Goal: Transaction & Acquisition: Purchase product/service

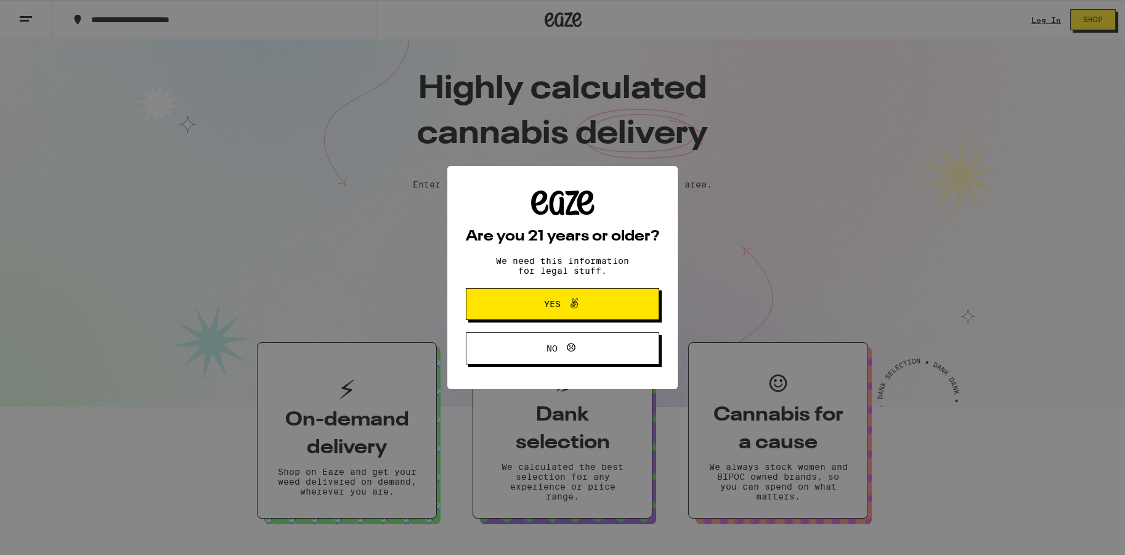
click at [592, 303] on span "Yes" at bounding box center [563, 304] width 94 height 16
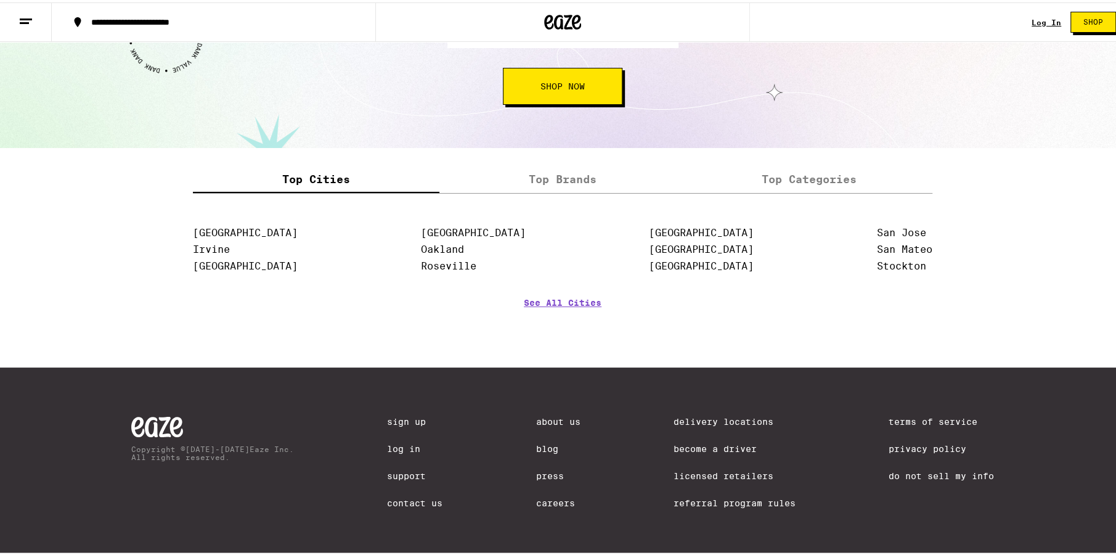
scroll to position [1483, 0]
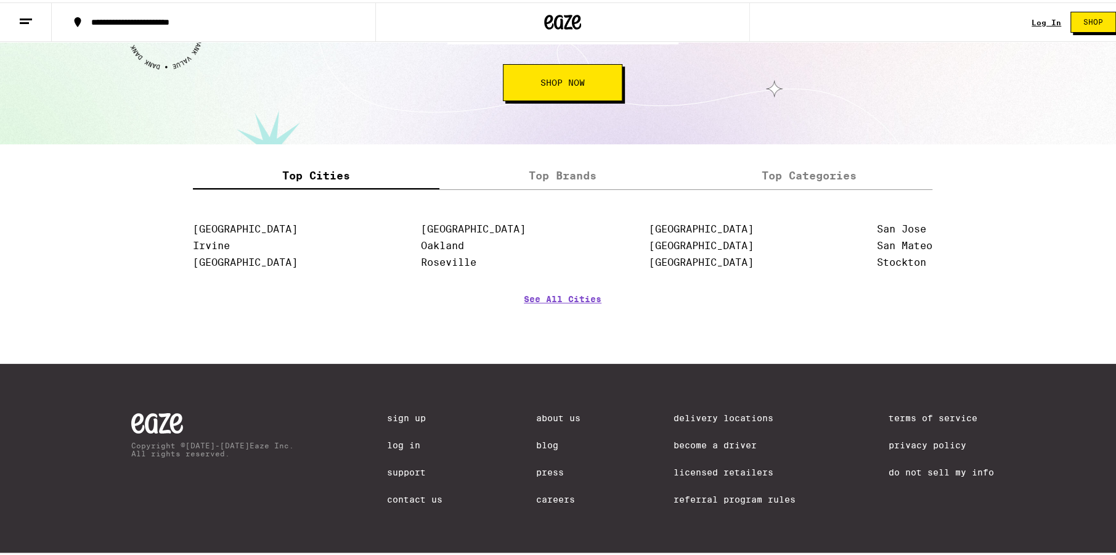
click at [545, 179] on label "Top Brands" at bounding box center [562, 173] width 247 height 27
click at [0, 0] on input "Top Brands" at bounding box center [0, 0] width 0 height 0
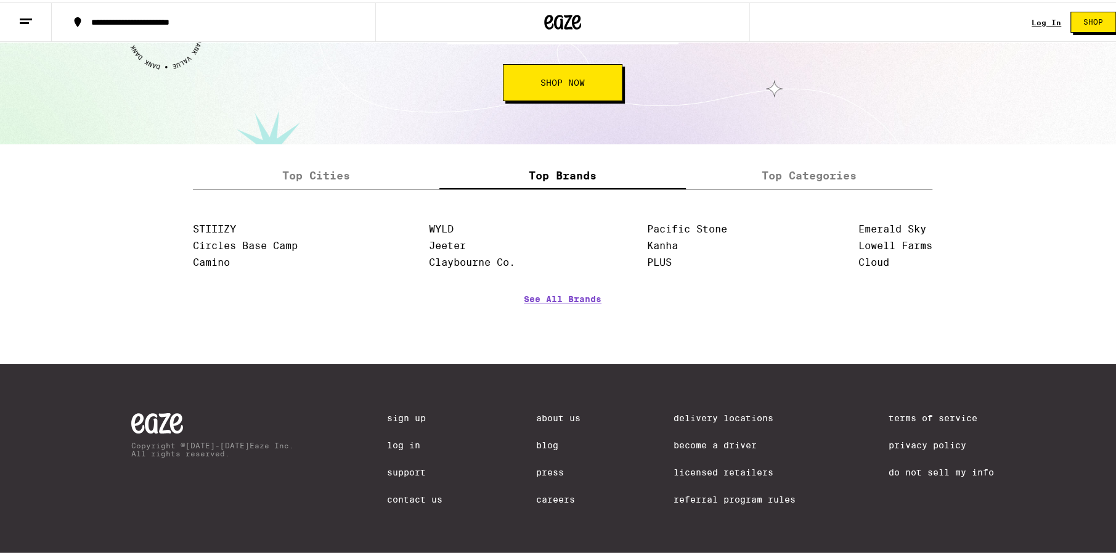
click at [374, 173] on label "Top Cities" at bounding box center [316, 173] width 247 height 27
click at [0, 0] on input "Top Cities" at bounding box center [0, 0] width 0 height 0
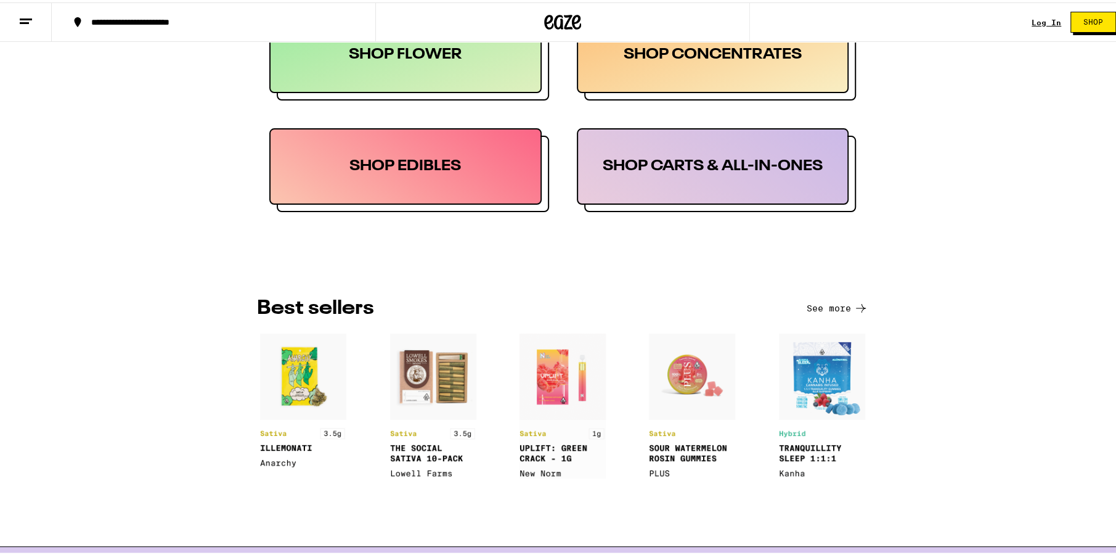
scroll to position [620, 0]
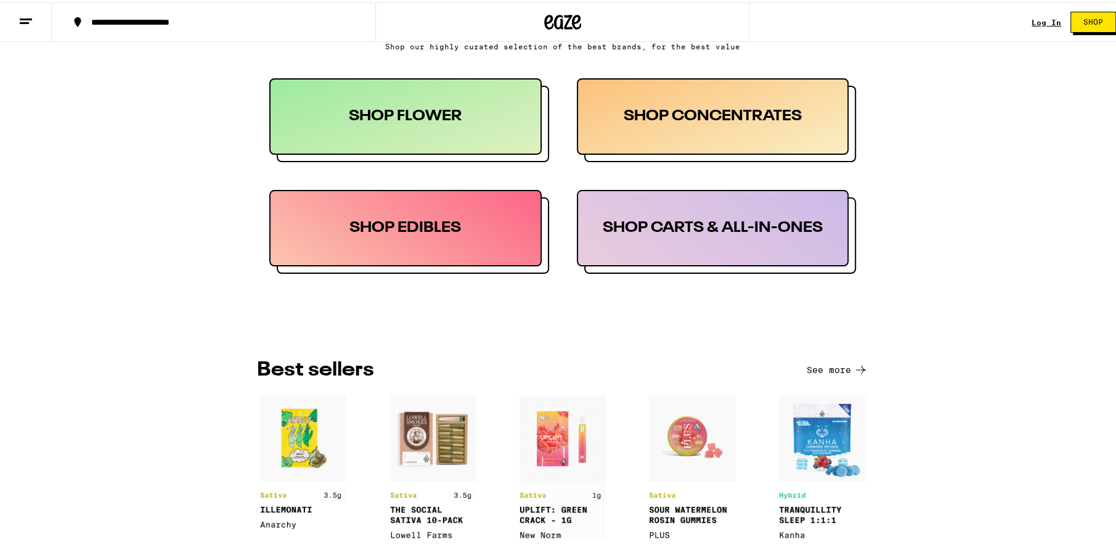
click at [817, 366] on button "See more" at bounding box center [838, 367] width 62 height 15
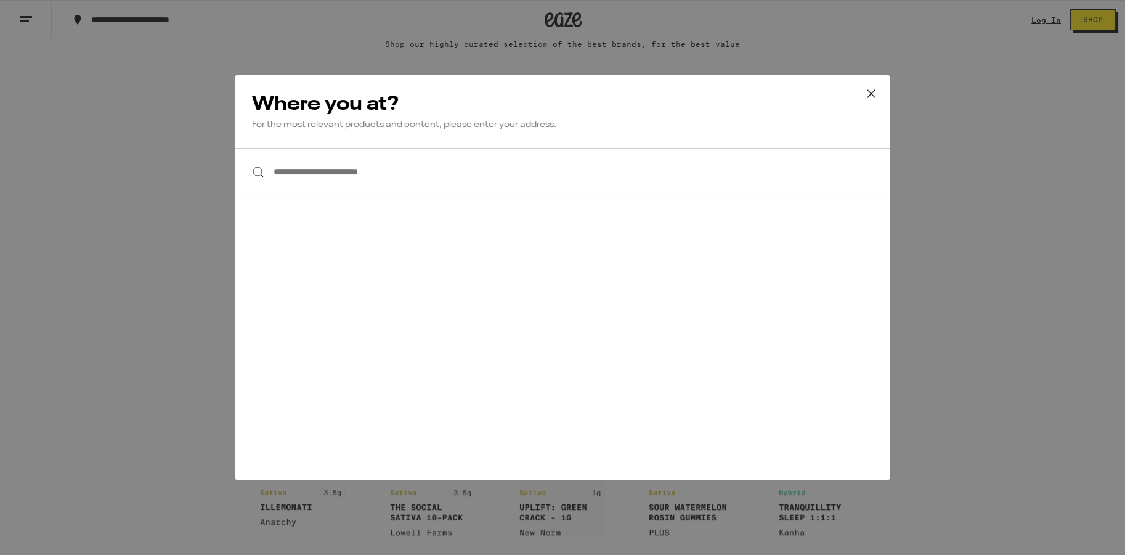
click at [857, 97] on button at bounding box center [871, 94] width 38 height 39
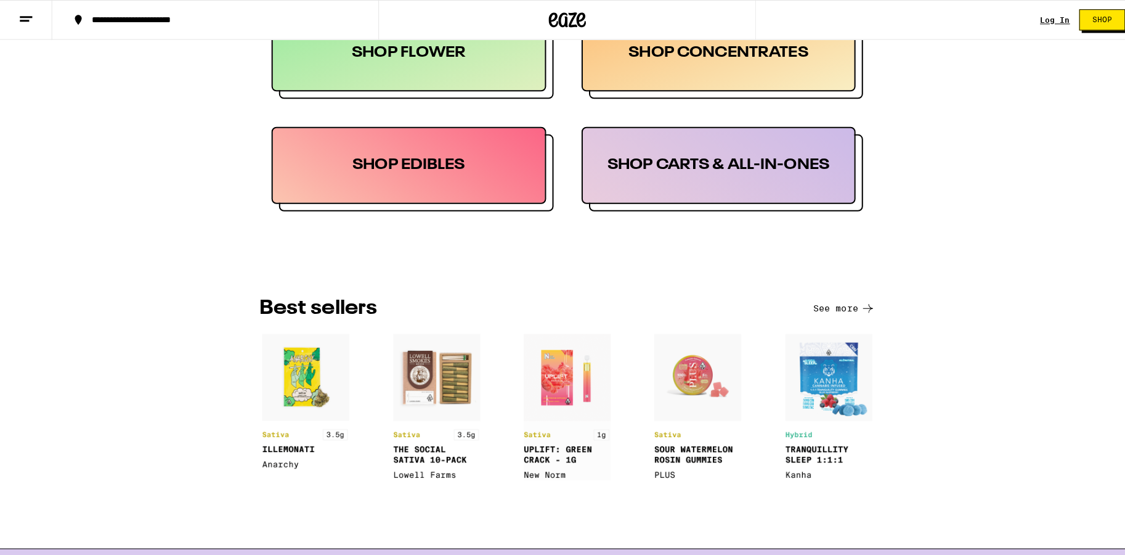
scroll to position [435, 0]
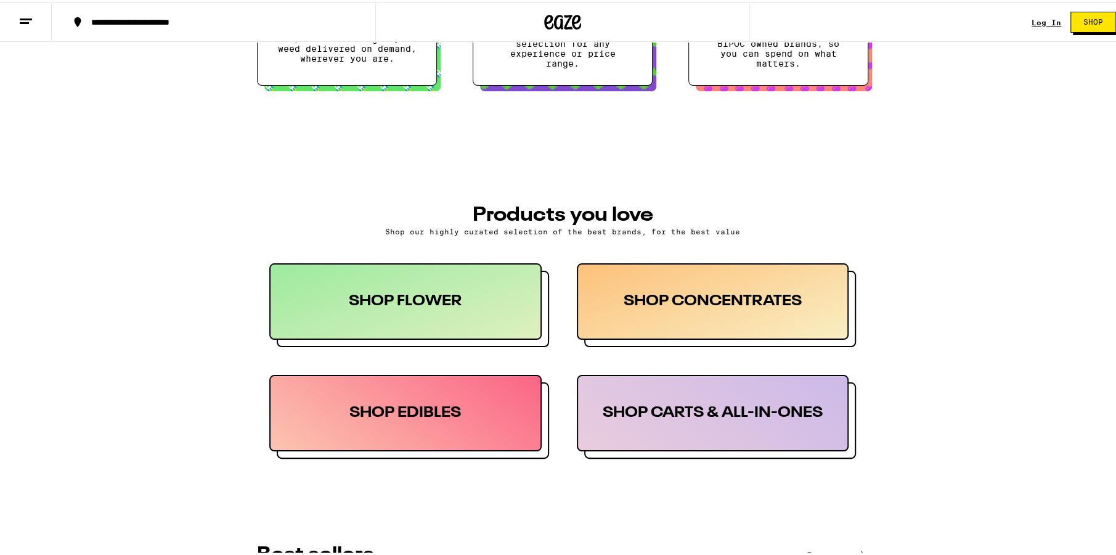
click at [681, 406] on div "SHOP CARTS & ALL-IN-ONES" at bounding box center [713, 410] width 272 height 76
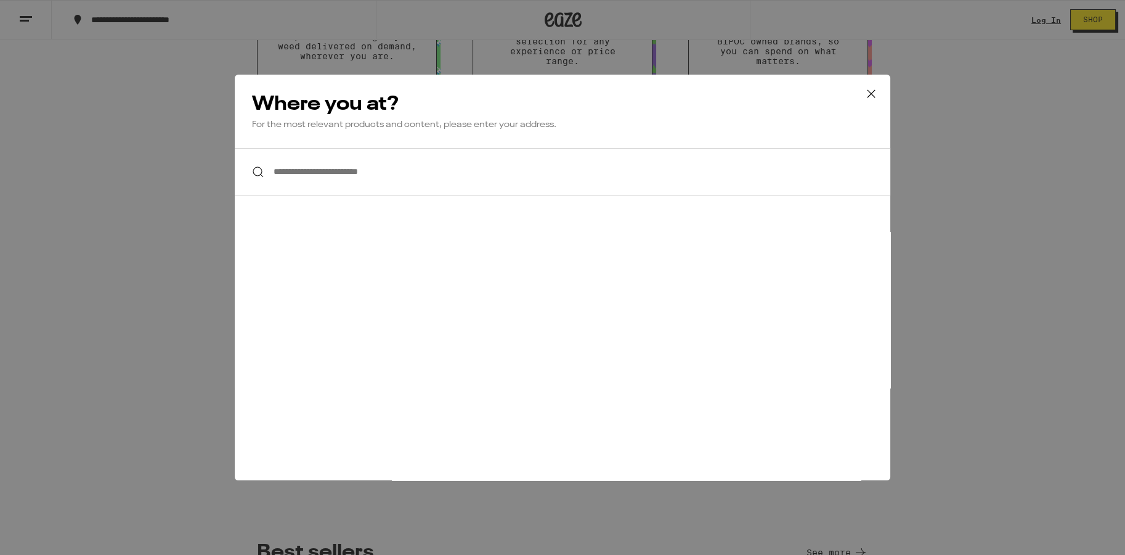
click at [376, 173] on input "**********" at bounding box center [563, 171] width 656 height 47
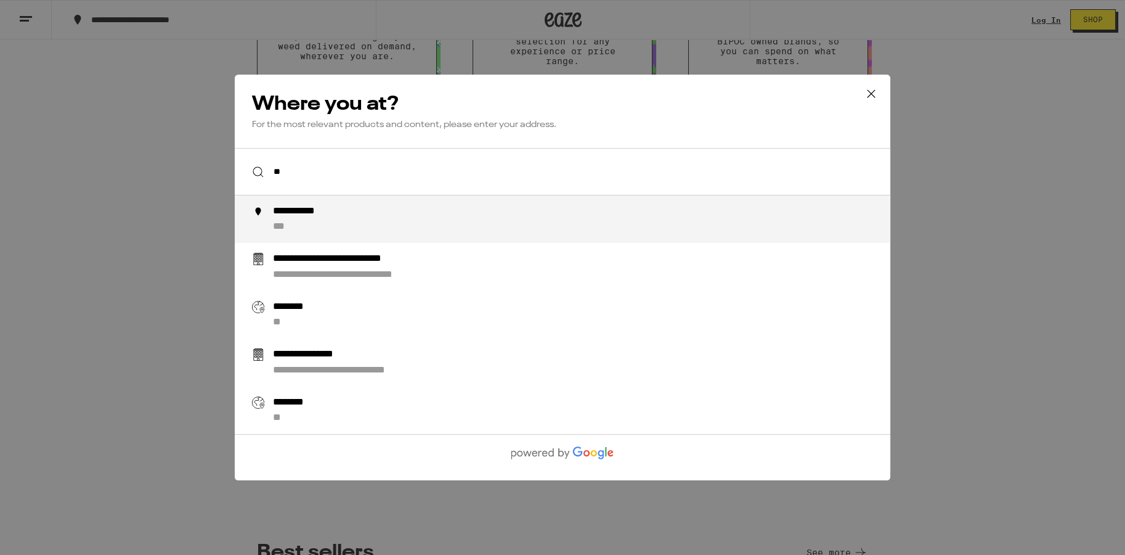
type input "**********"
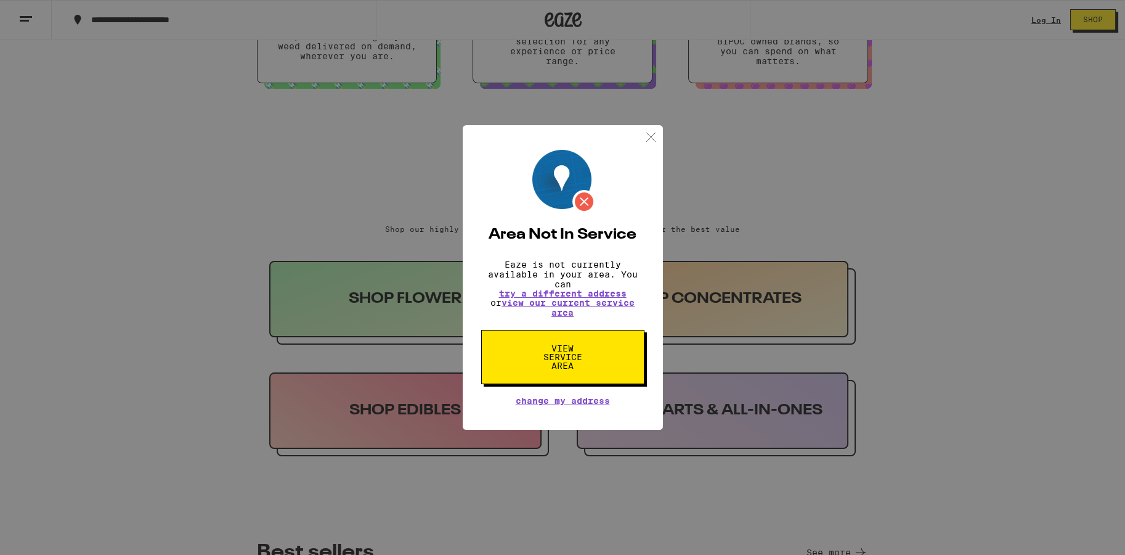
click at [609, 349] on button "View Service Area" at bounding box center [562, 357] width 163 height 54
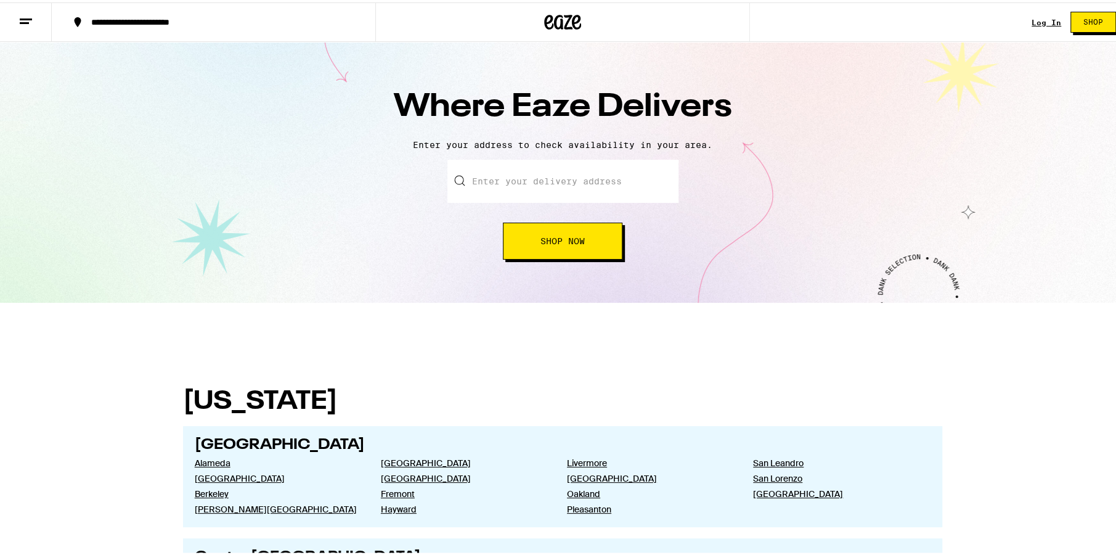
click at [560, 237] on span "Shop Now" at bounding box center [563, 238] width 44 height 9
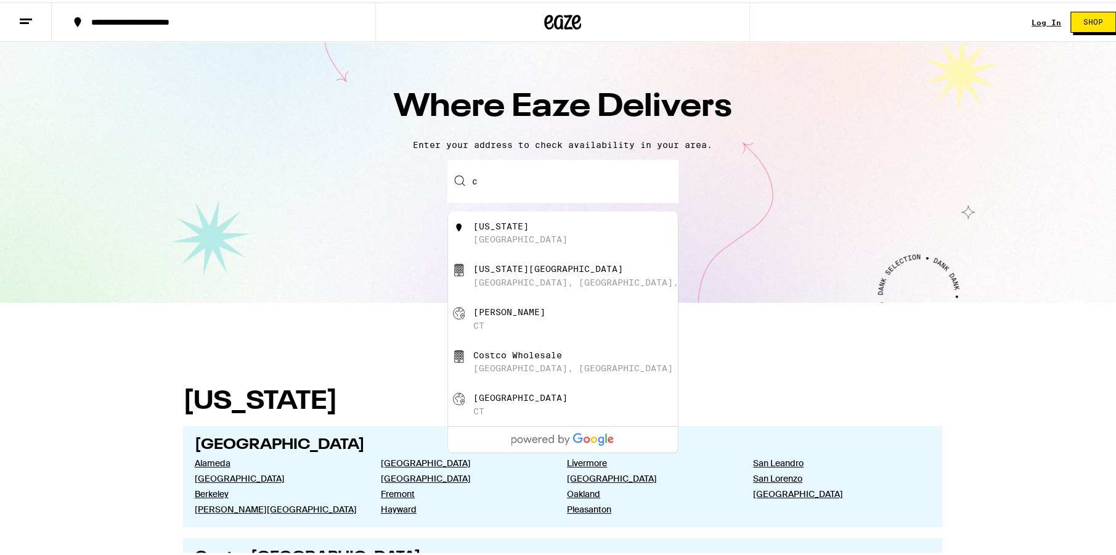
click at [528, 234] on div "[US_STATE] [GEOGRAPHIC_DATA]" at bounding box center [583, 230] width 220 height 23
type input "[US_STATE]"
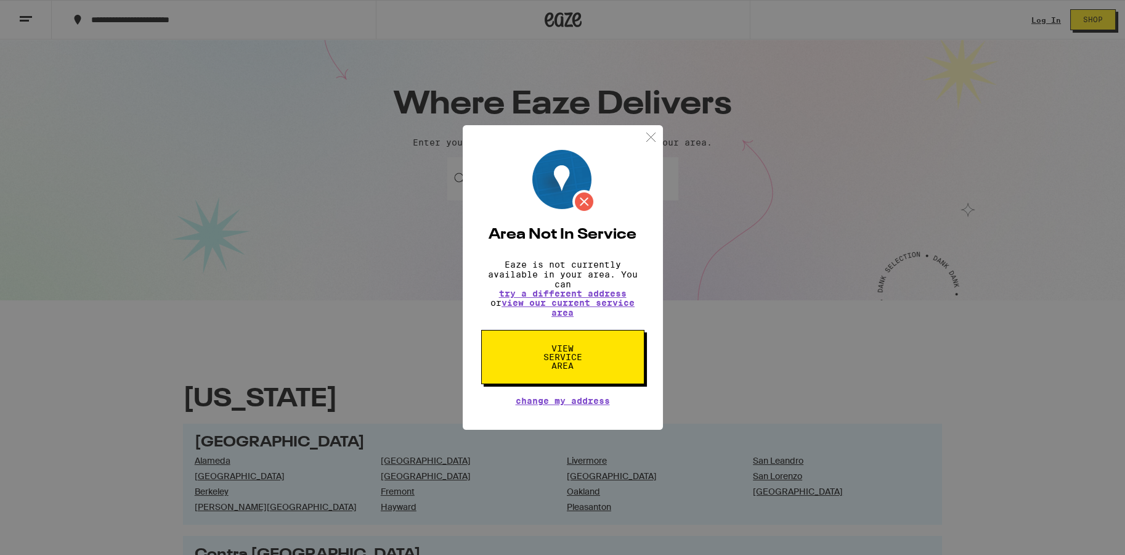
click at [594, 356] on span "View Service Area" at bounding box center [562, 357] width 63 height 26
click at [658, 203] on div "Area Not In Service Eaze is not currently available in your area. You can try a…" at bounding box center [563, 277] width 200 height 304
click at [646, 139] on img at bounding box center [650, 136] width 15 height 15
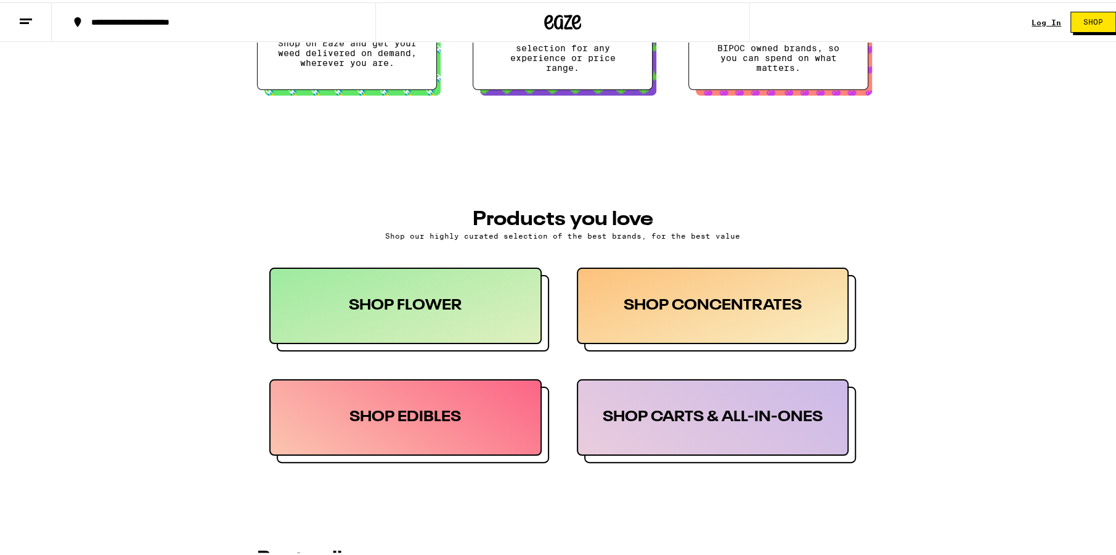
scroll to position [555, 0]
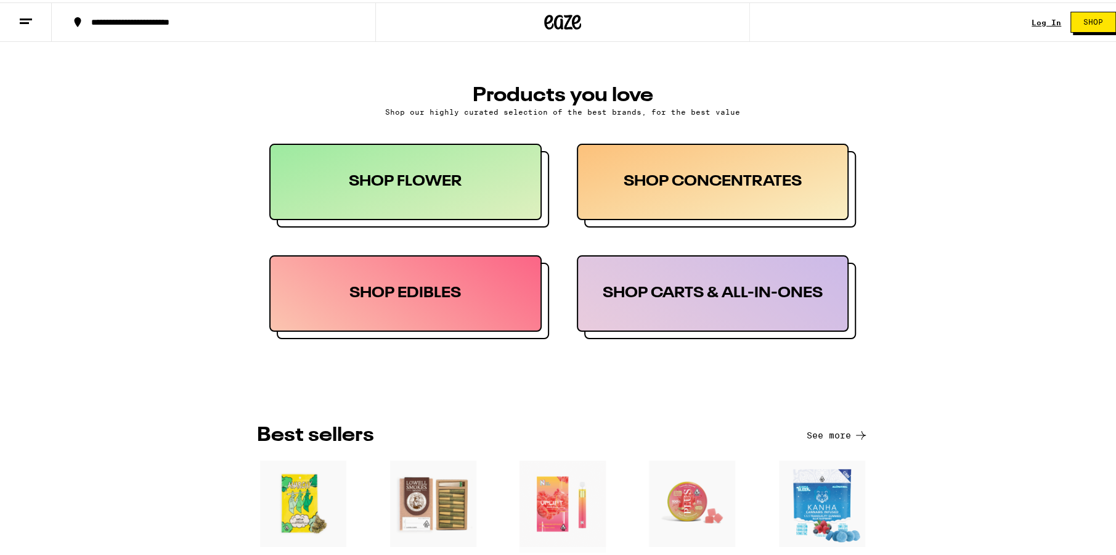
click at [684, 276] on div "SHOP CARTS & ALL-IN-ONES" at bounding box center [713, 291] width 272 height 76
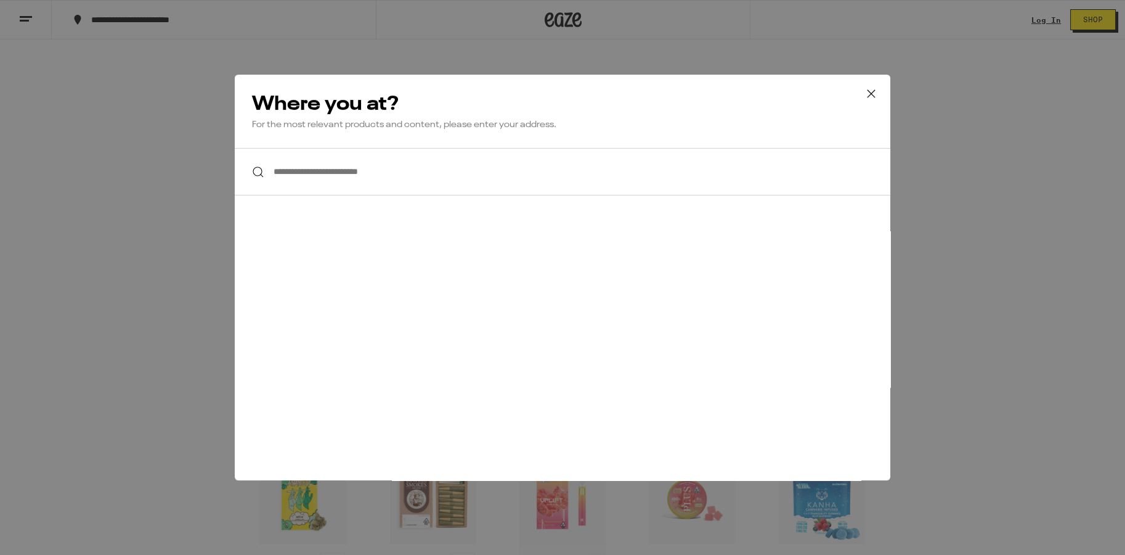
click at [840, 94] on h2 "Where you at?" at bounding box center [562, 104] width 621 height 25
click at [866, 91] on icon at bounding box center [871, 93] width 18 height 18
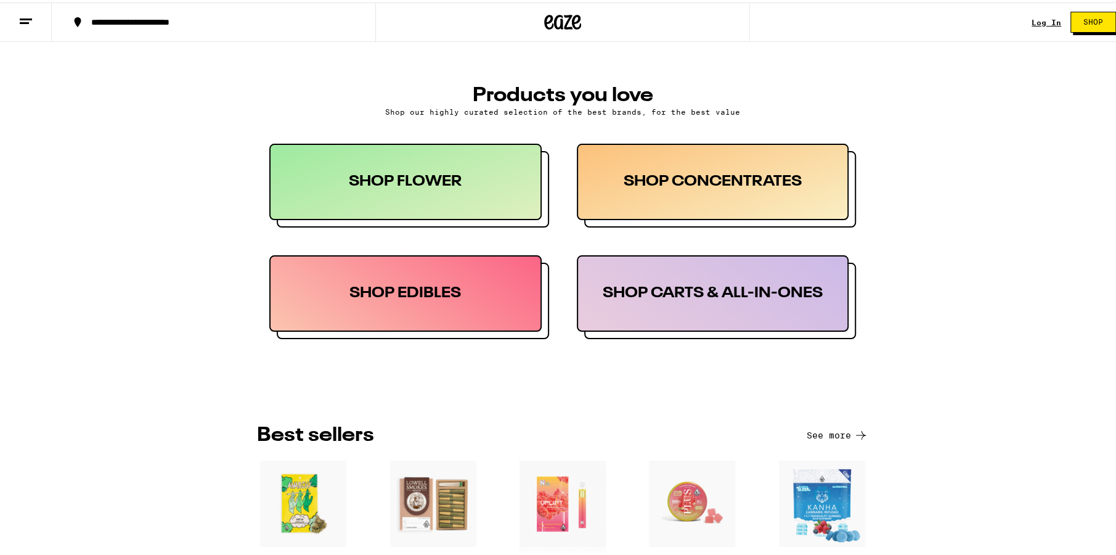
click at [378, 313] on div "SHOP EDIBLES" at bounding box center [405, 291] width 272 height 76
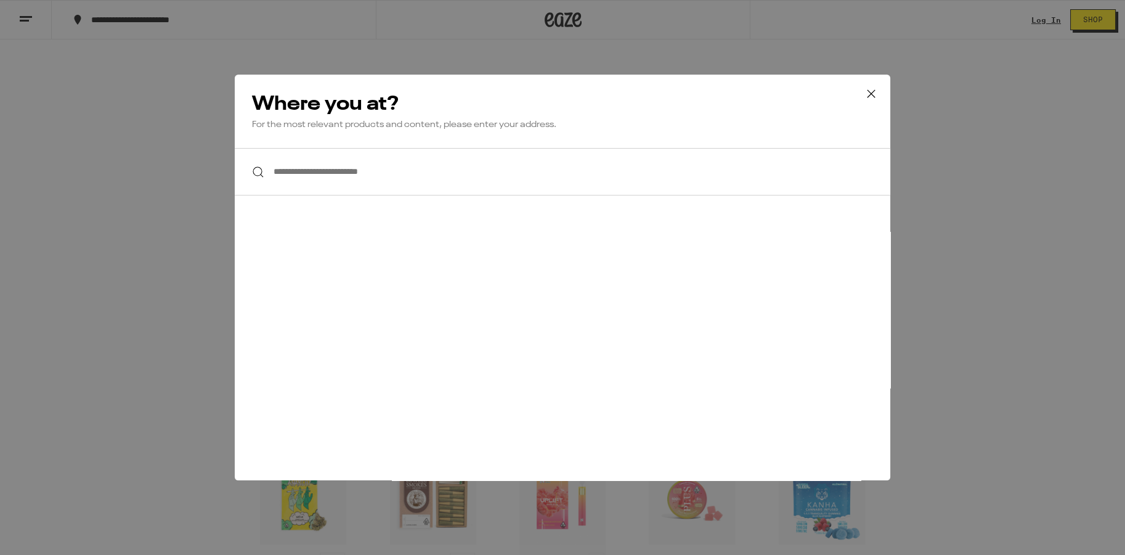
click at [437, 155] on input "**********" at bounding box center [563, 171] width 656 height 47
click at [441, 161] on input "**********" at bounding box center [563, 171] width 656 height 47
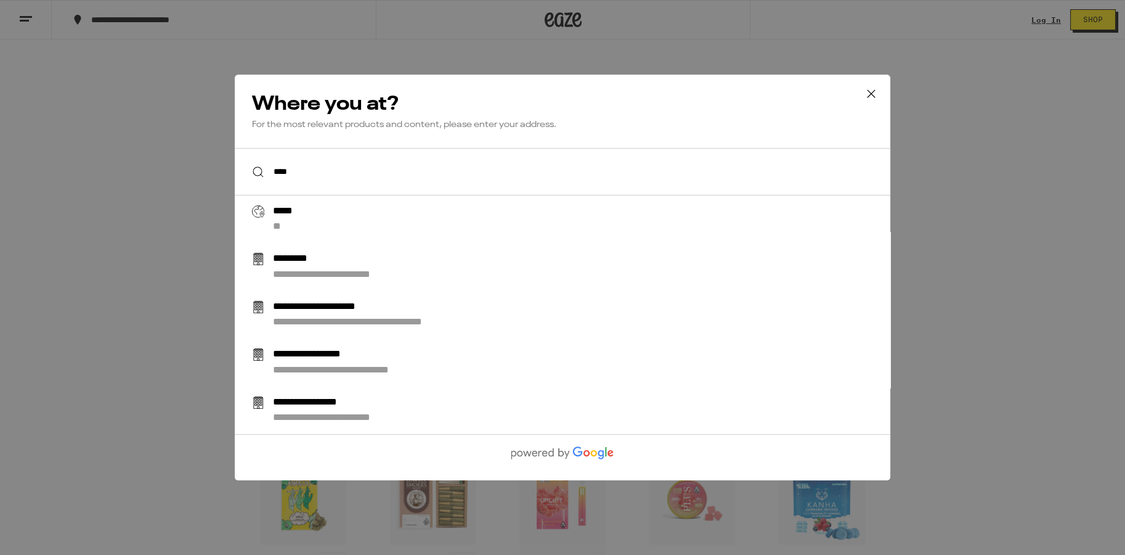
type input "****"
click at [872, 85] on icon at bounding box center [871, 93] width 18 height 18
